Goal: Task Accomplishment & Management: Manage account settings

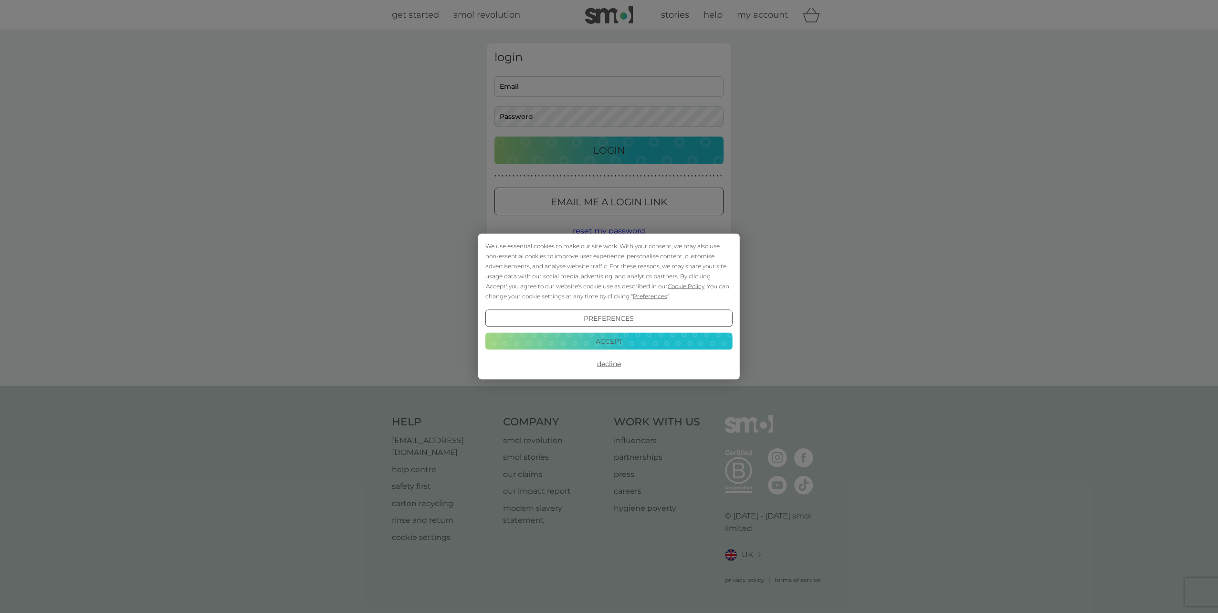
type input "[EMAIL_ADDRESS][DOMAIN_NAME]"
click at [611, 341] on button "Accept" at bounding box center [609, 340] width 247 height 17
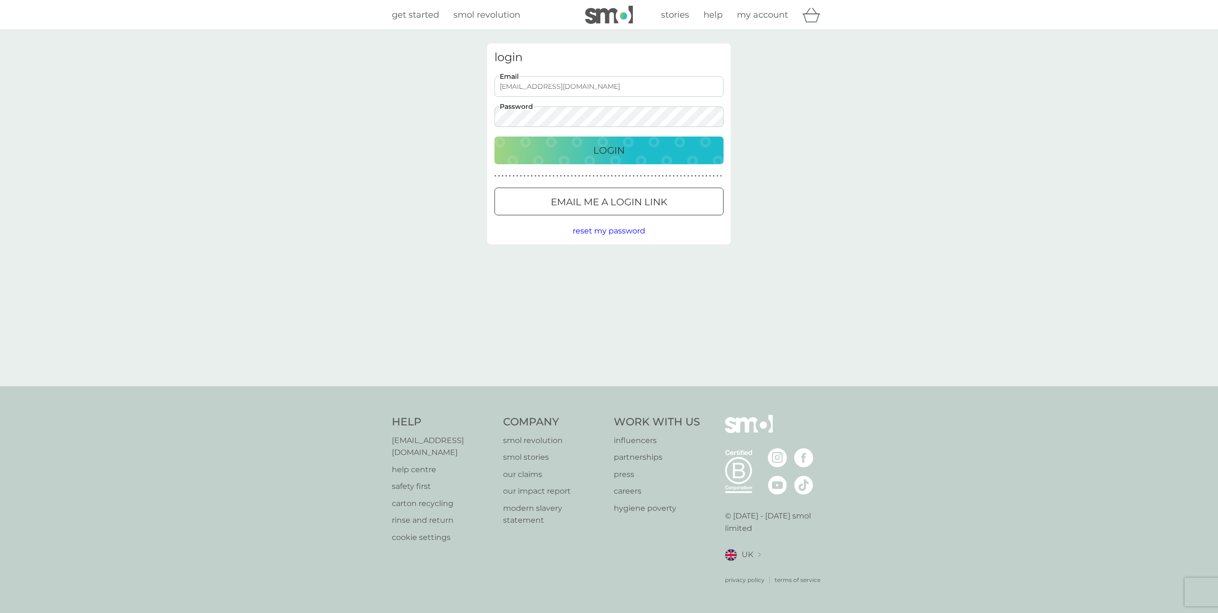
click at [607, 143] on p "Login" at bounding box center [609, 150] width 32 height 15
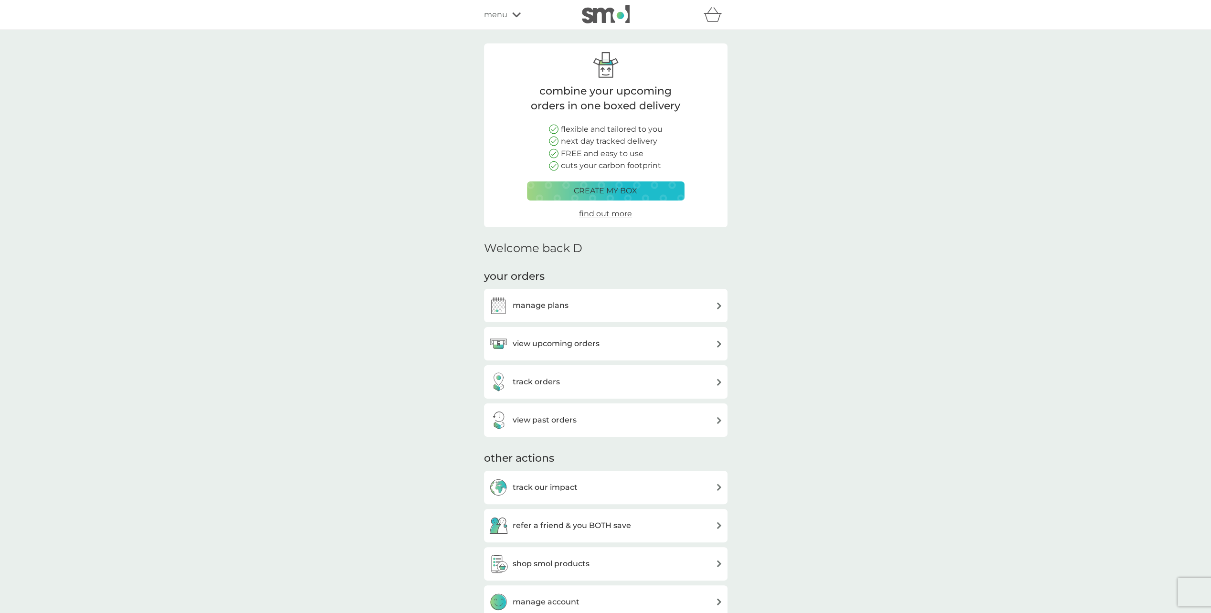
click at [549, 342] on h3 "view upcoming orders" at bounding box center [556, 344] width 87 height 12
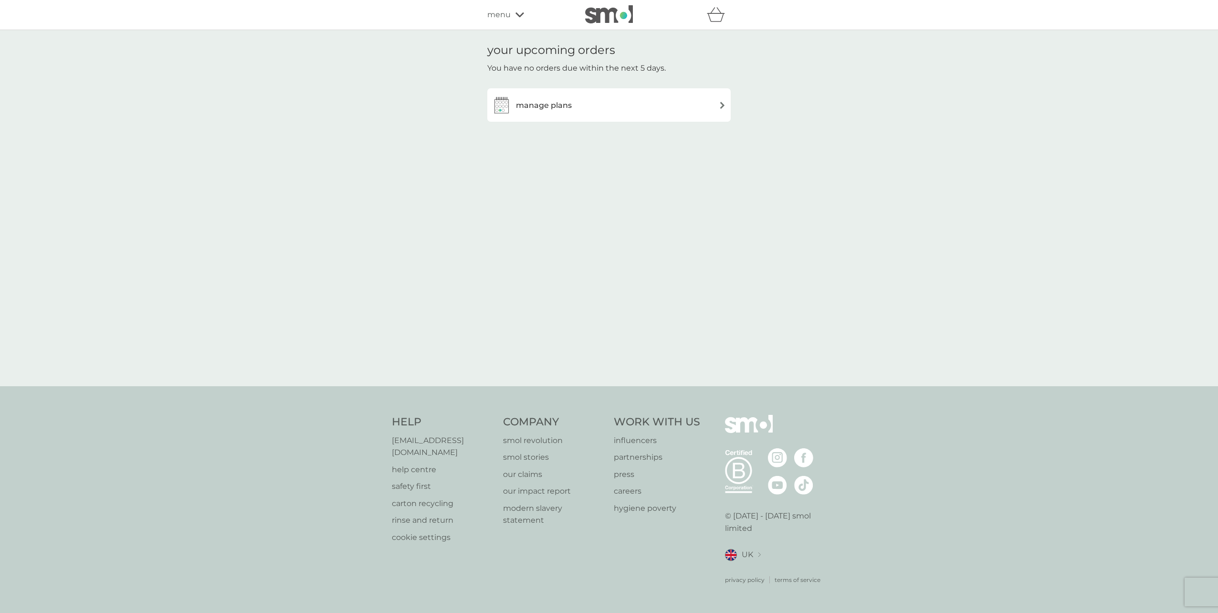
click at [544, 104] on h3 "manage plans" at bounding box center [544, 105] width 56 height 12
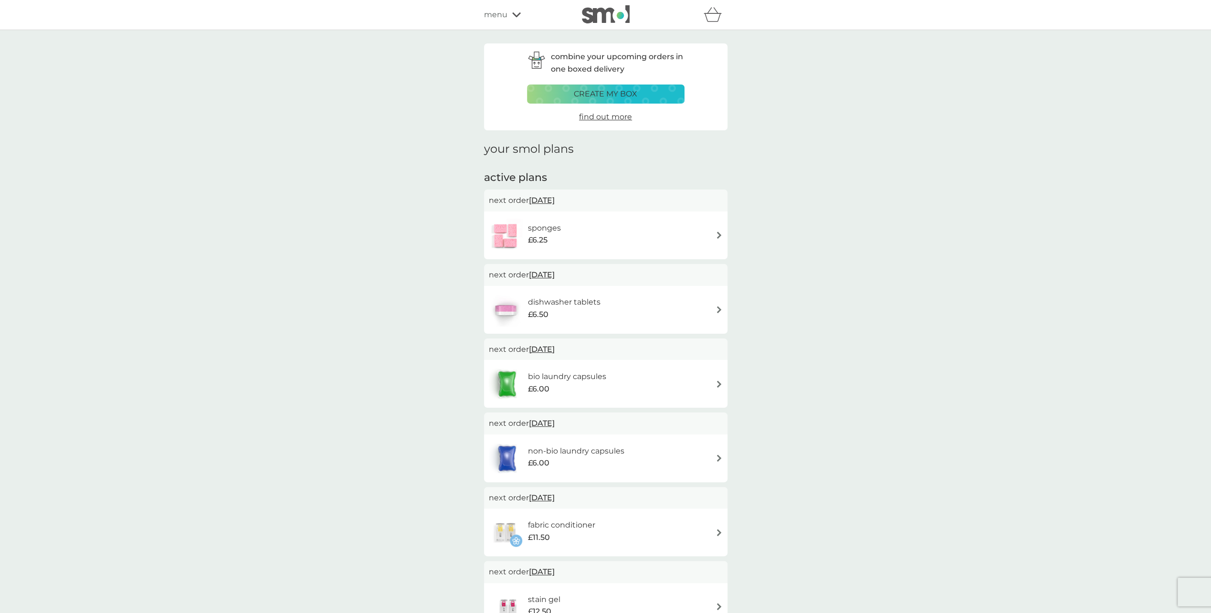
click at [717, 236] on img at bounding box center [719, 235] width 7 height 7
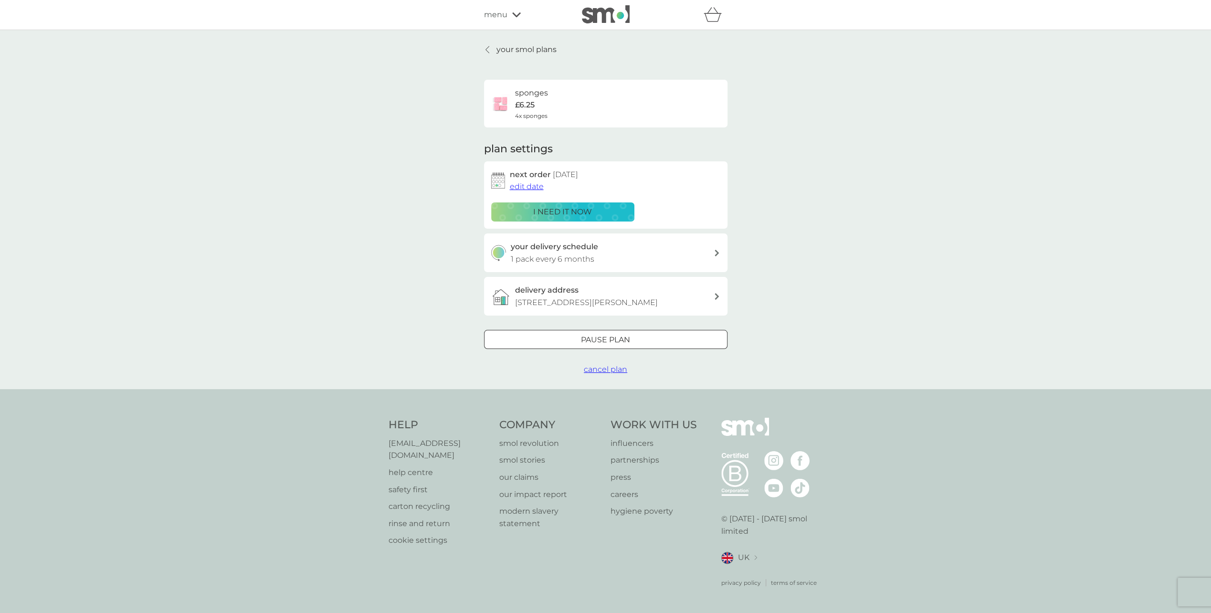
click at [539, 254] on p "1 pack every 6 months" at bounding box center [553, 259] width 84 height 12
select select "6"
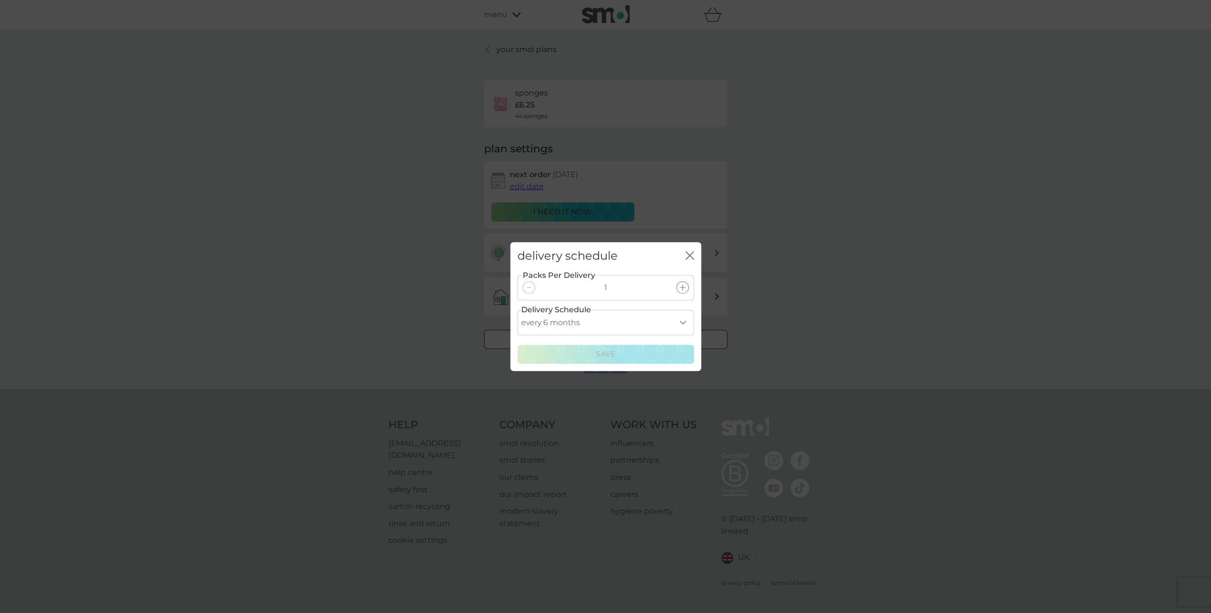
click at [681, 321] on select "every 1 month every 2 months every 3 months every 4 months every 5 months every…" at bounding box center [606, 322] width 177 height 25
click at [518, 310] on select "every 1 month every 2 months every 3 months every 4 months every 5 months every…" at bounding box center [606, 322] width 177 height 25
click at [690, 254] on icon "close" at bounding box center [690, 255] width 9 height 9
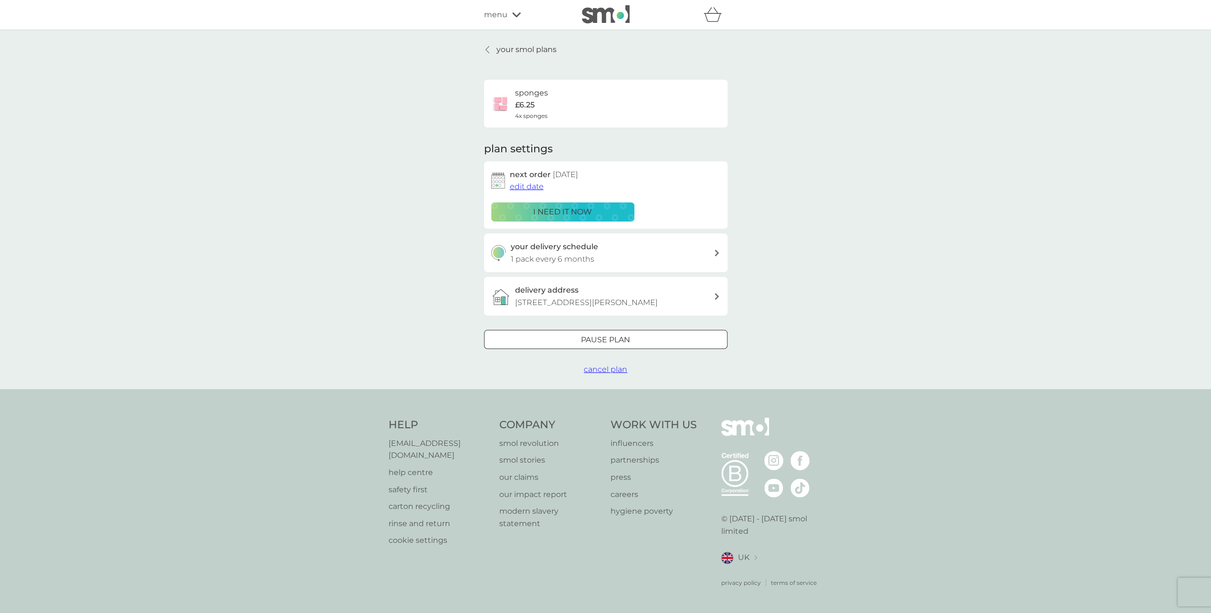
click at [610, 345] on div at bounding box center [606, 340] width 34 height 10
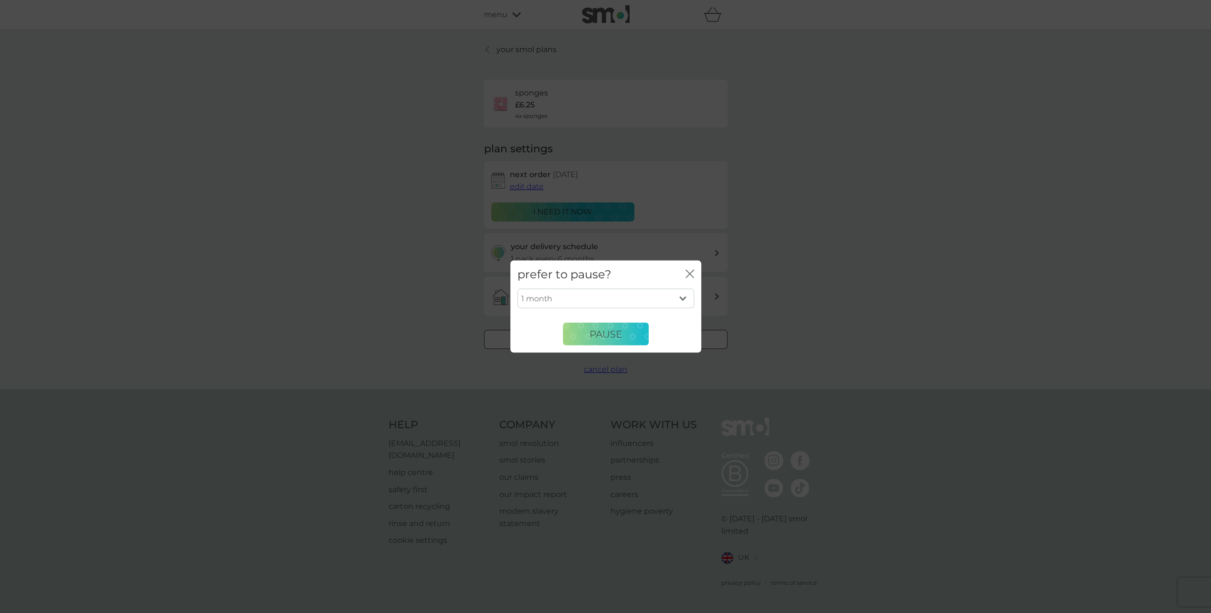
click at [683, 298] on select "1 month 2 months 3 months 4 months 5 months 6 months" at bounding box center [606, 298] width 177 height 20
select select "4"
click at [518, 288] on select "1 month 2 months 3 months 4 months 5 months 6 months" at bounding box center [606, 298] width 177 height 20
click at [603, 333] on span "Pause" at bounding box center [606, 333] width 32 height 11
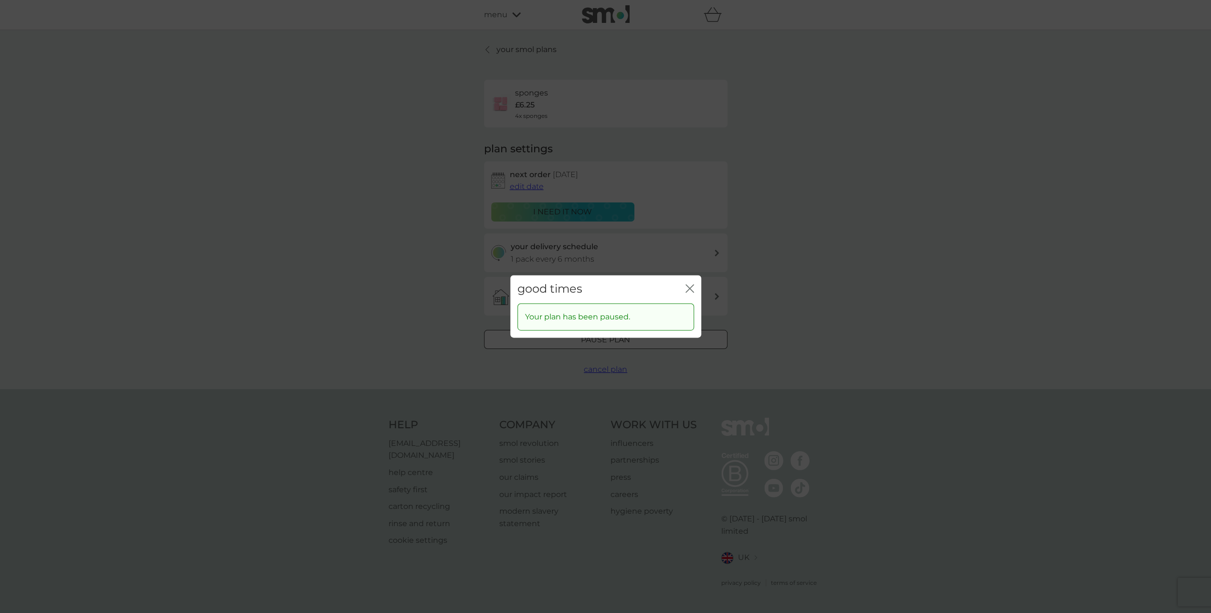
click at [689, 286] on icon "close" at bounding box center [690, 288] width 9 height 9
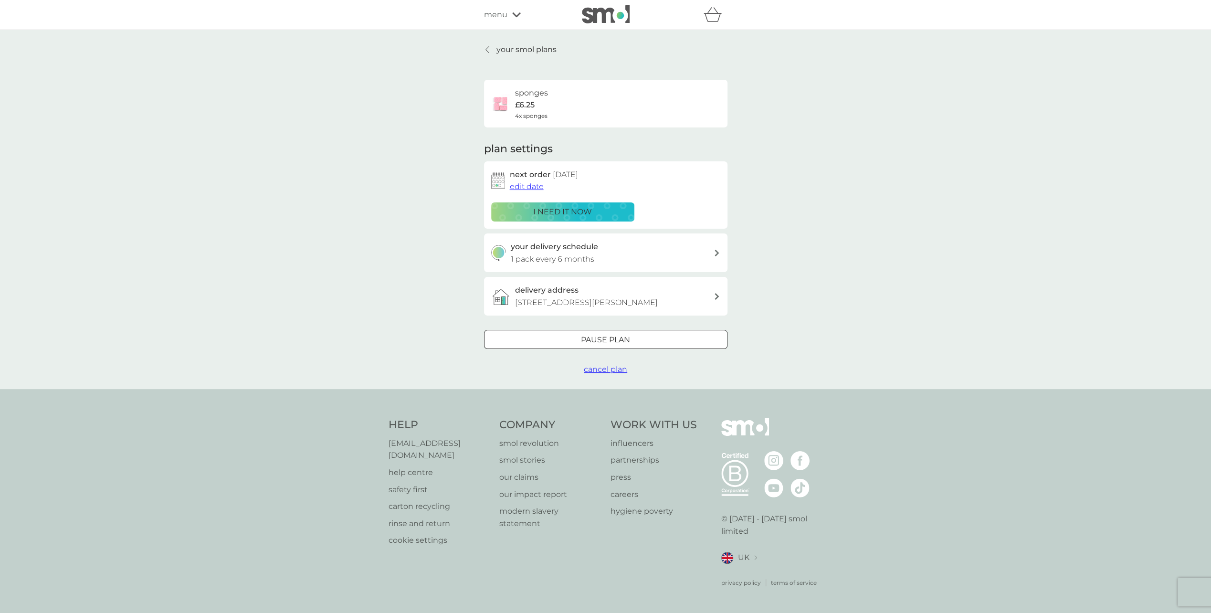
click at [489, 46] on div at bounding box center [488, 50] width 7 height 8
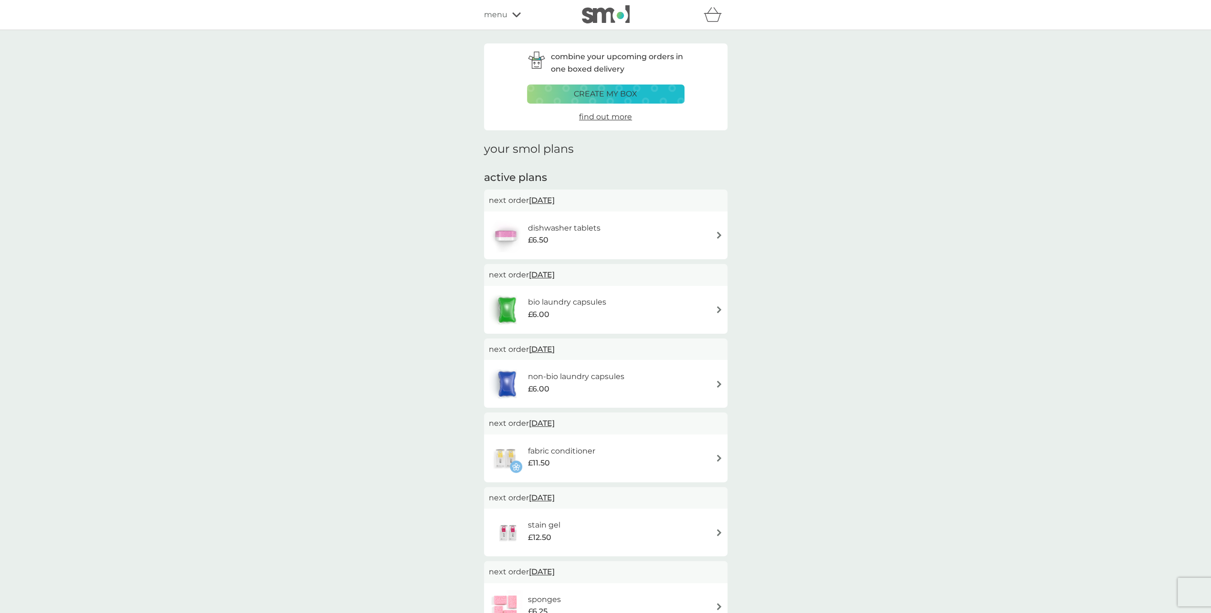
click at [721, 234] on img at bounding box center [719, 235] width 7 height 7
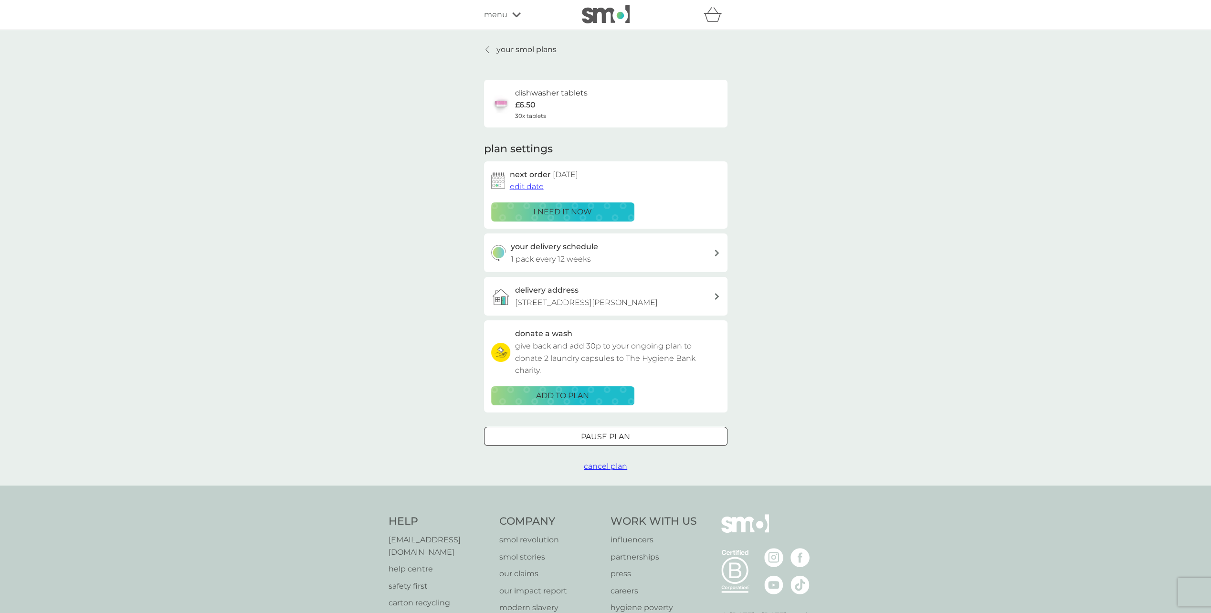
click at [524, 184] on span "edit date" at bounding box center [527, 186] width 34 height 9
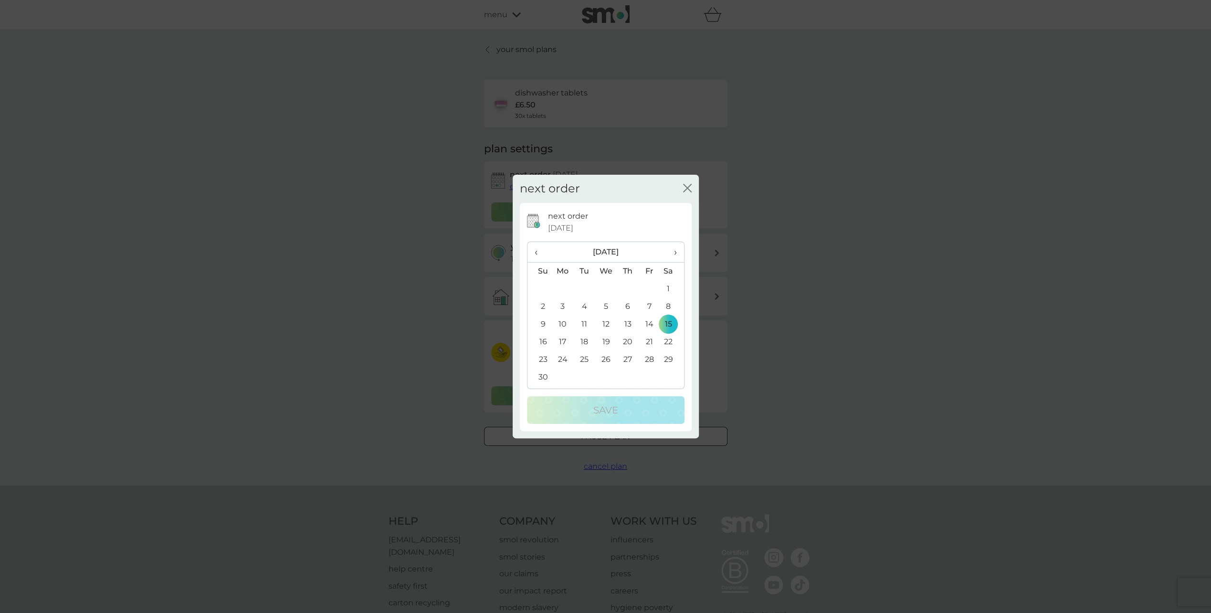
click at [674, 250] on span "›" at bounding box center [672, 252] width 10 height 20
click at [561, 288] on td "1" at bounding box center [563, 289] width 22 height 18
click at [607, 411] on p "Save" at bounding box center [605, 409] width 25 height 15
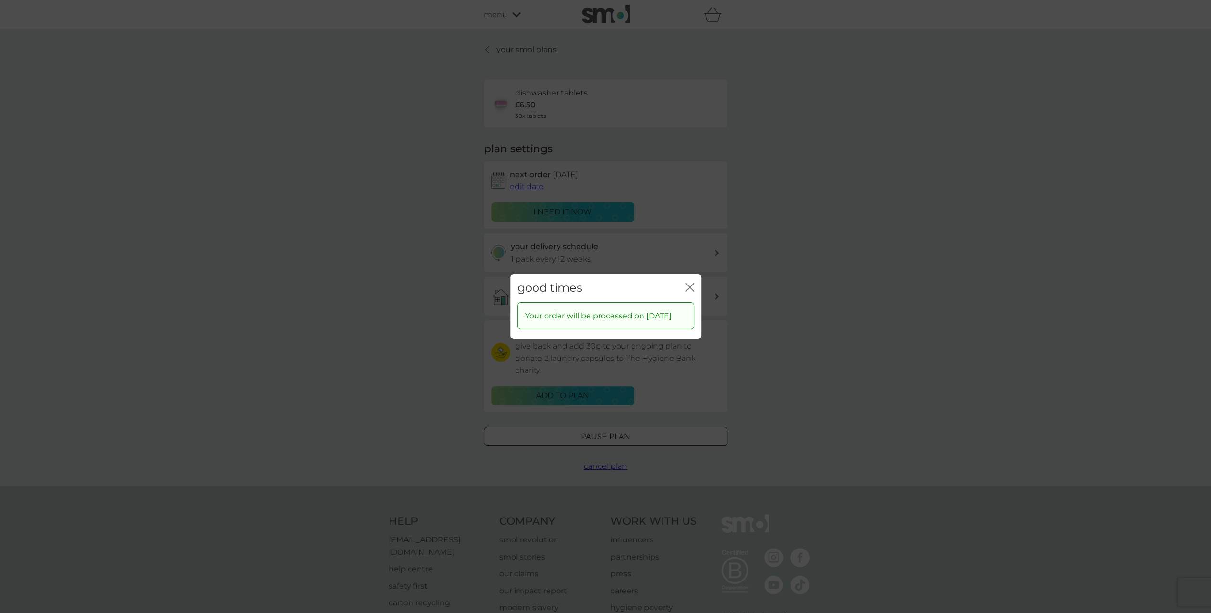
click at [688, 286] on icon "close" at bounding box center [688, 288] width 4 height 8
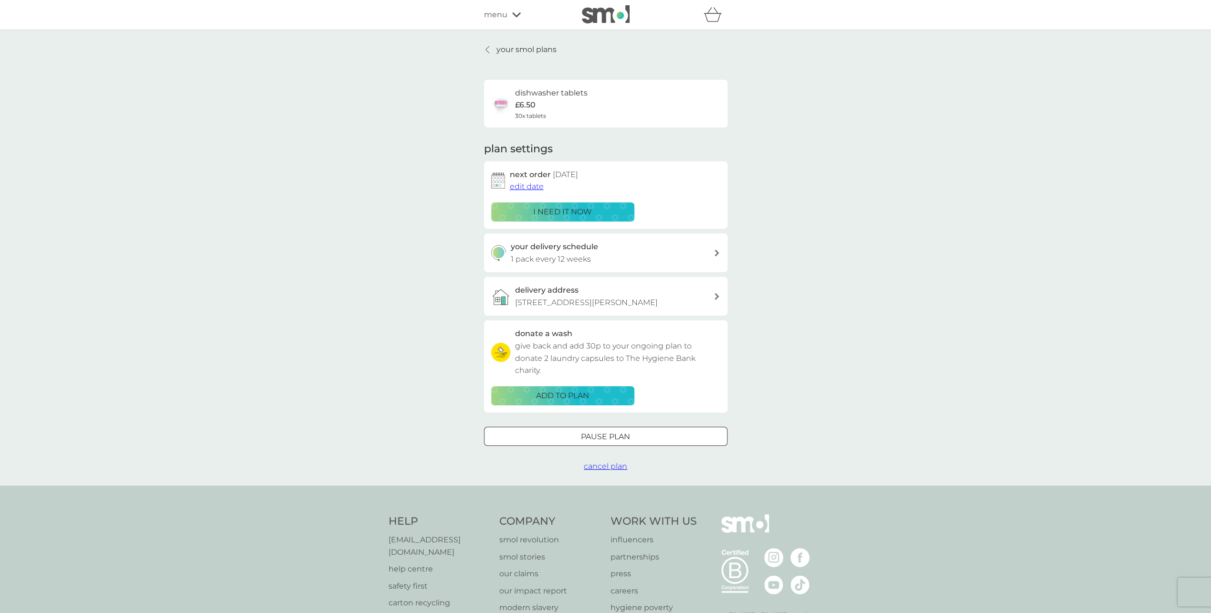
click at [486, 46] on icon at bounding box center [488, 50] width 4 height 8
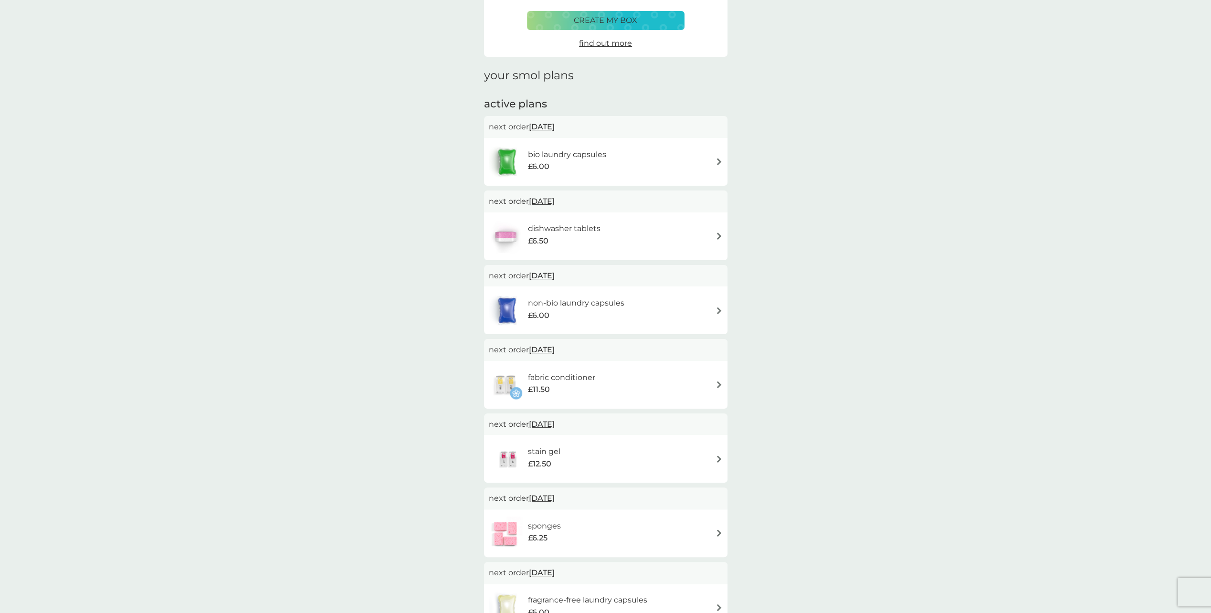
scroll to position [95, 0]
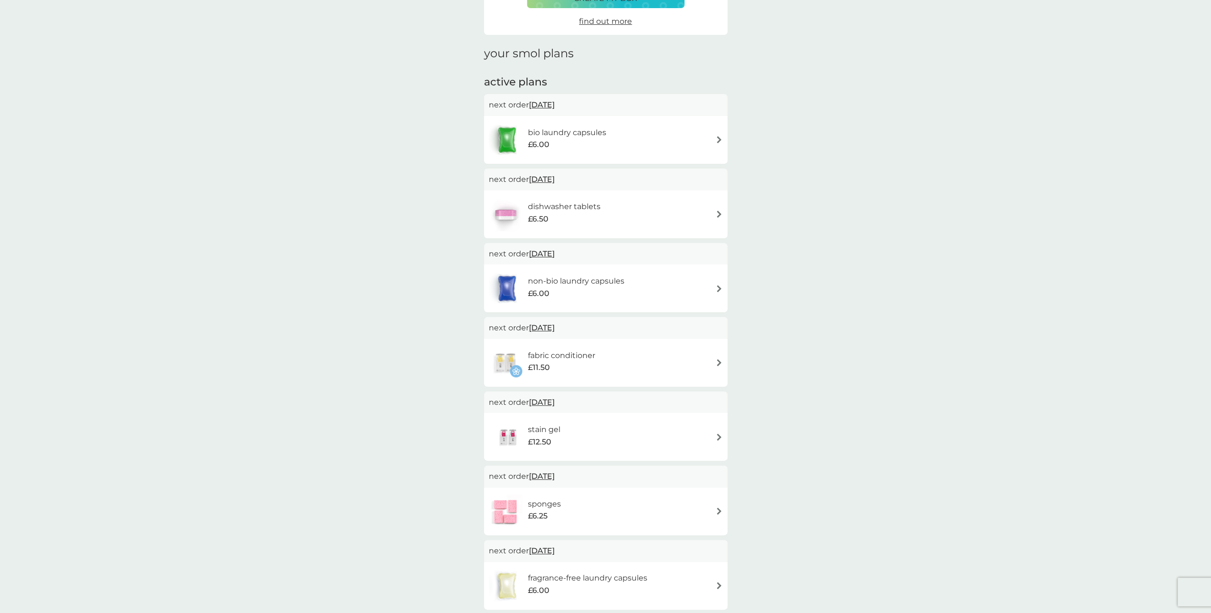
click at [718, 361] on img at bounding box center [719, 362] width 7 height 7
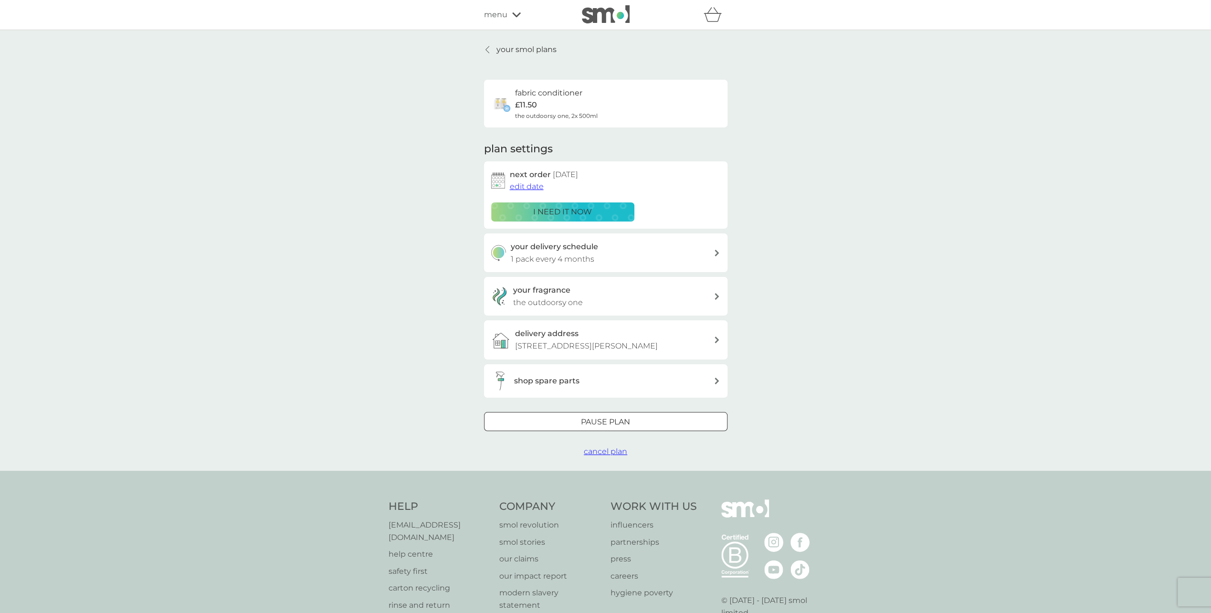
click at [609, 427] on div at bounding box center [606, 422] width 34 height 10
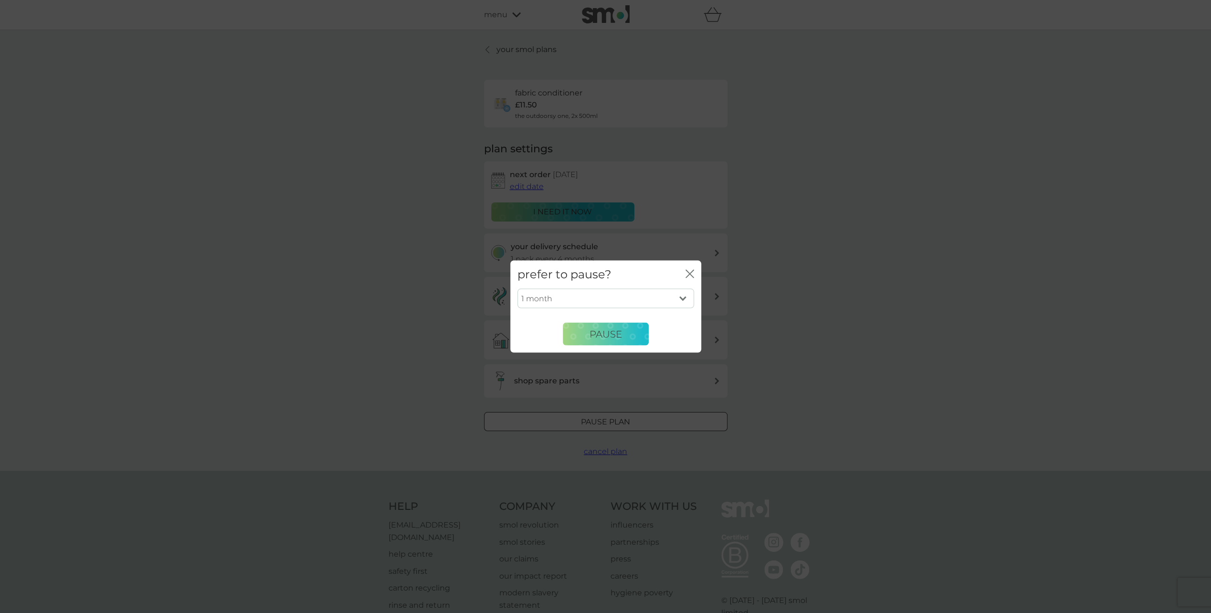
click at [681, 296] on select "1 month 2 months 3 months 4 months 5 months 6 months" at bounding box center [606, 298] width 177 height 20
select select "6"
click at [518, 288] on select "1 month 2 months 3 months 4 months 5 months 6 months" at bounding box center [606, 298] width 177 height 20
click at [600, 331] on span "Pause" at bounding box center [606, 333] width 32 height 11
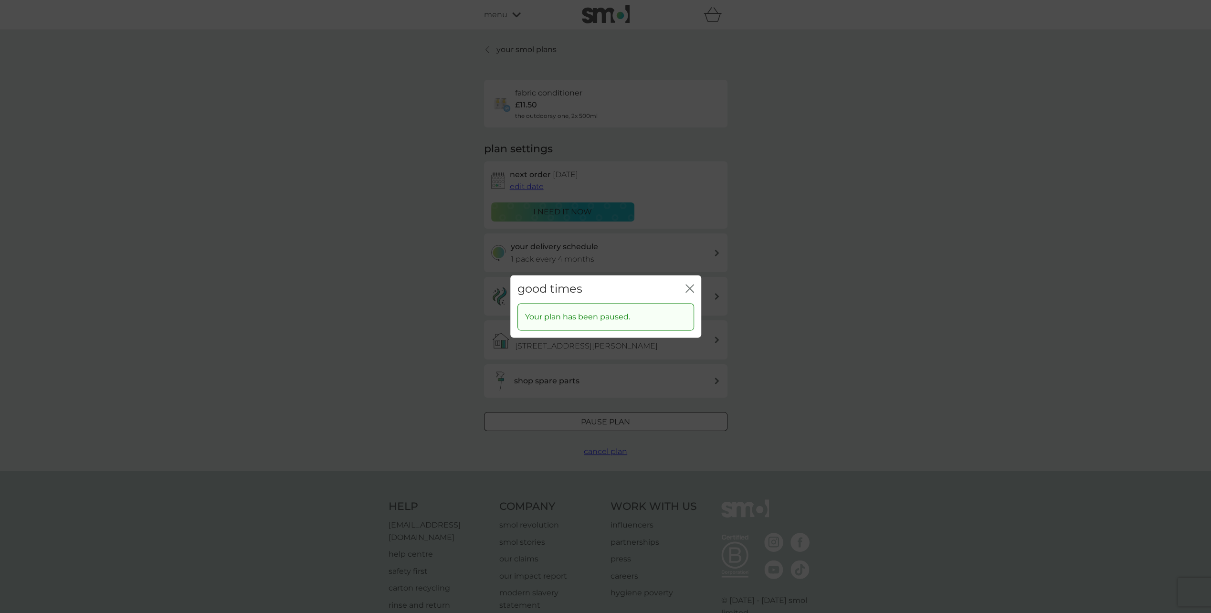
click at [687, 287] on icon "close" at bounding box center [690, 288] width 9 height 9
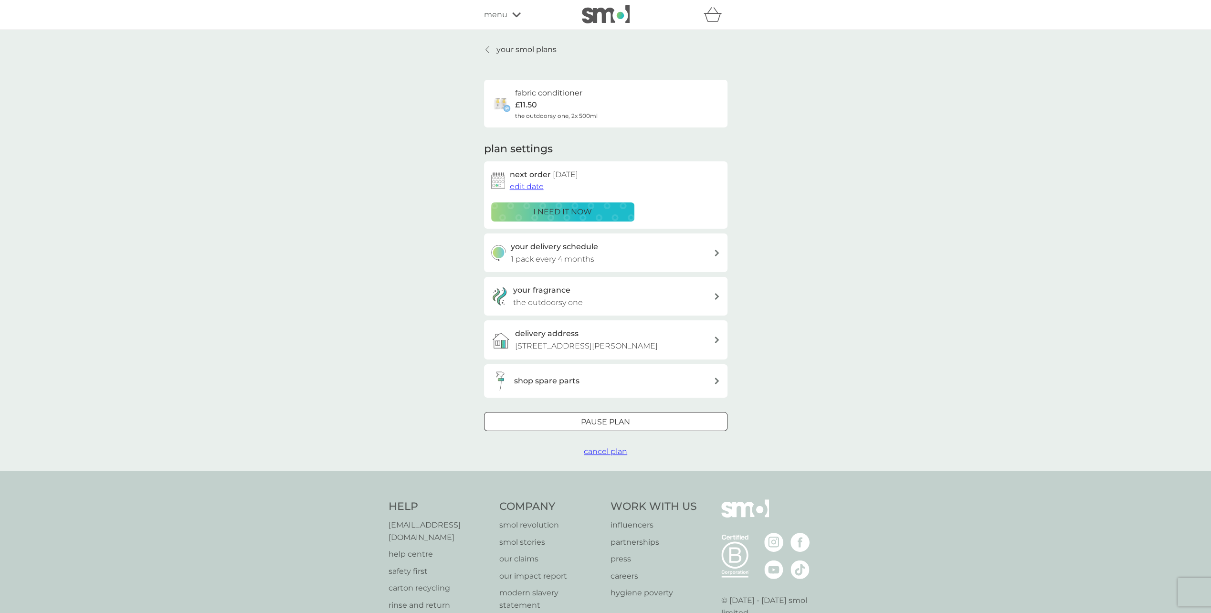
click at [489, 51] on div at bounding box center [488, 50] width 7 height 8
